Goal: Task Accomplishment & Management: Manage account settings

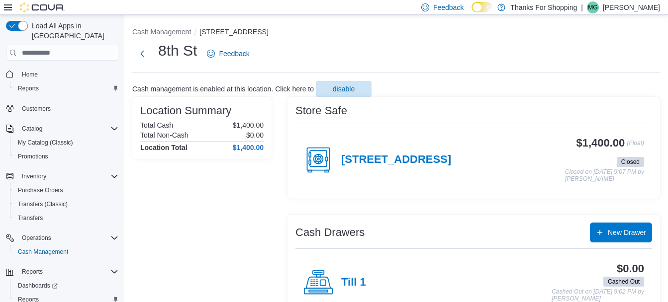
scroll to position [2, 0]
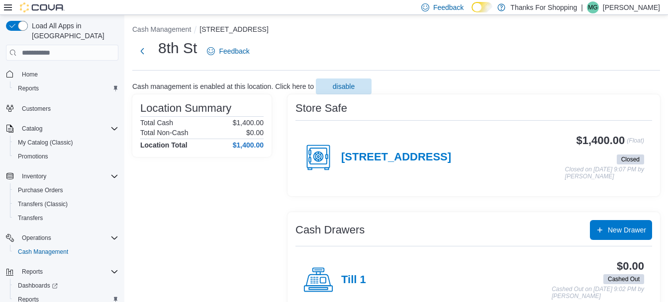
click at [641, 11] on p "[PERSON_NAME]" at bounding box center [630, 7] width 57 height 12
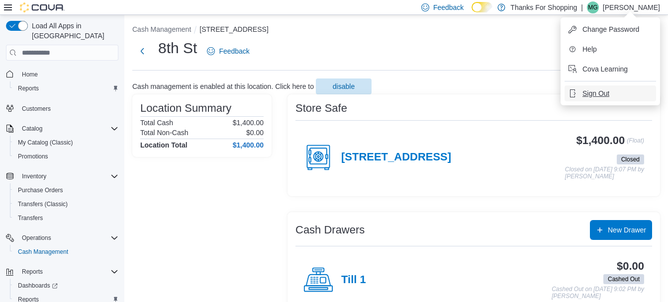
click at [588, 93] on span "Sign Out" at bounding box center [595, 93] width 27 height 10
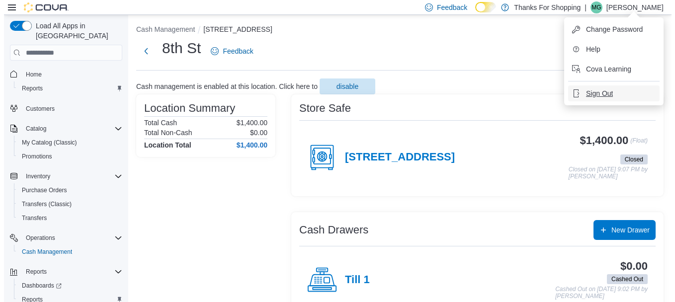
scroll to position [0, 0]
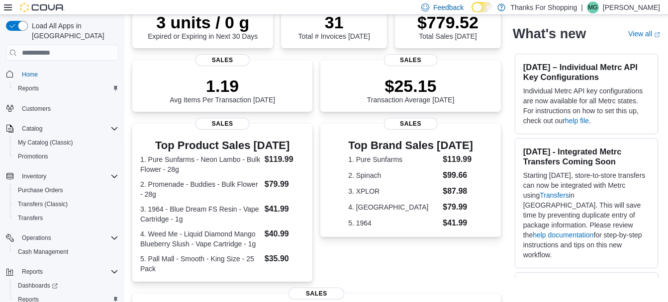
scroll to position [99, 0]
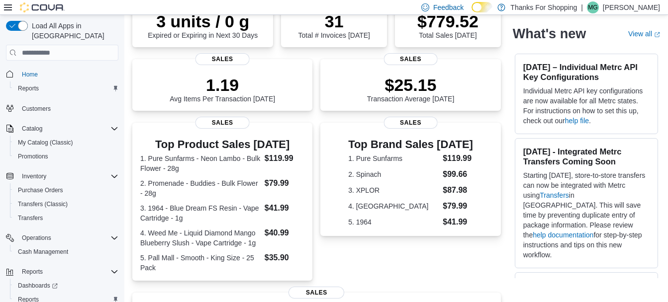
click at [624, 7] on p "Mason Gray" at bounding box center [630, 7] width 57 height 12
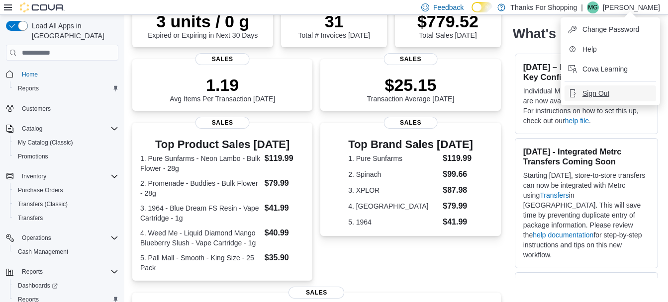
click at [601, 100] on button "Sign Out" at bounding box center [609, 94] width 91 height 16
